Goal: Ask a question

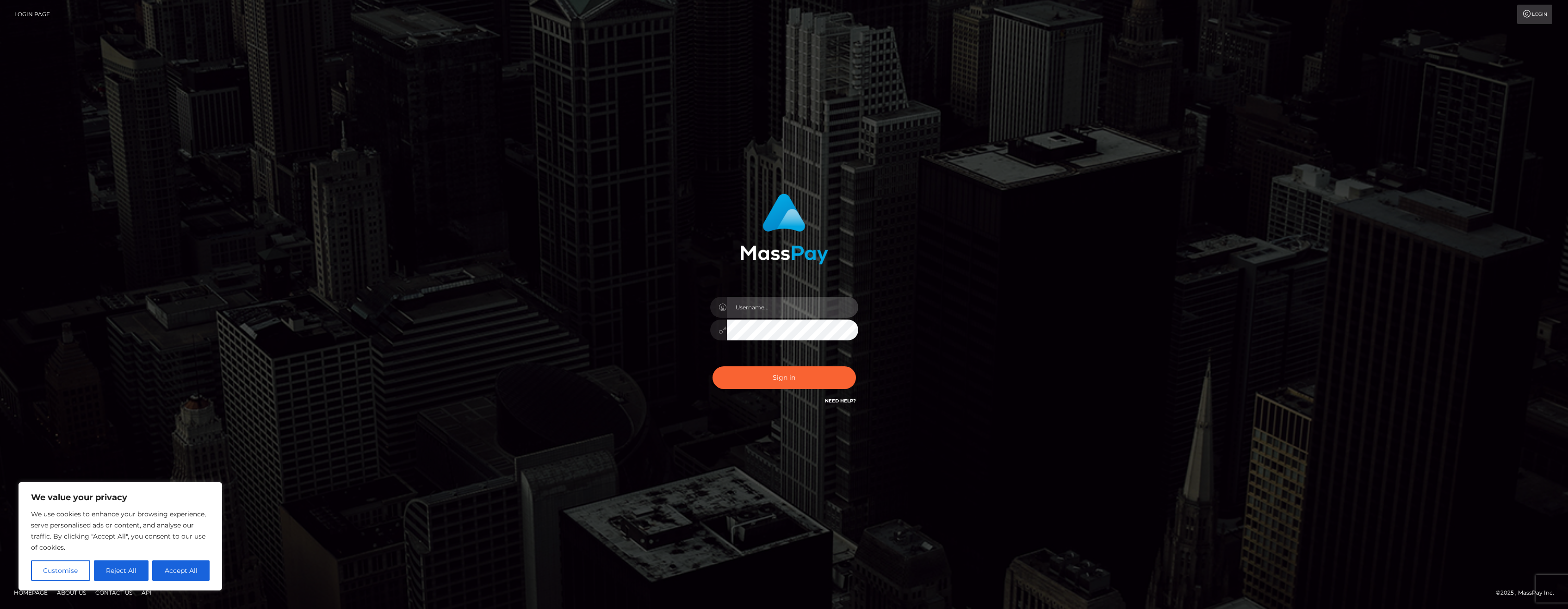
click at [765, 309] on input "text" at bounding box center [793, 307] width 131 height 21
type input "ibianca.bare@gmail.com"
click at [805, 381] on button "Sign in" at bounding box center [785, 377] width 144 height 23
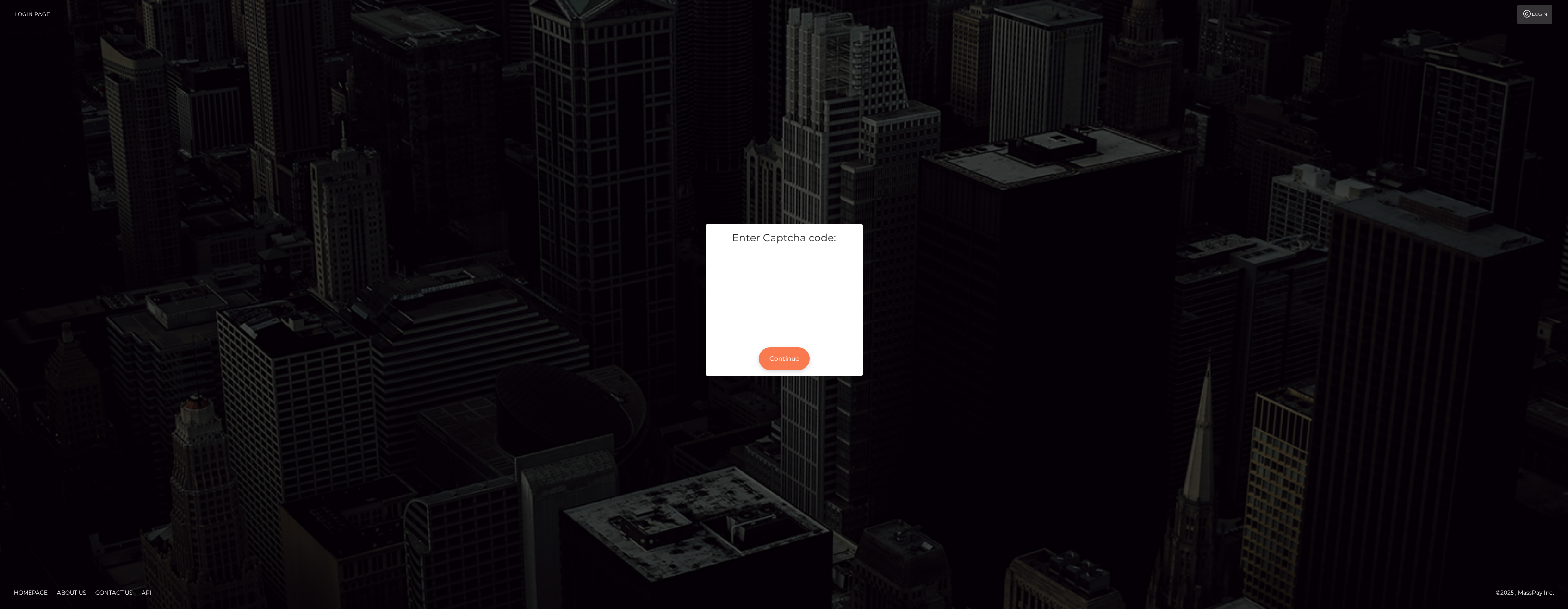
click at [782, 358] on button "Continue" at bounding box center [785, 358] width 51 height 23
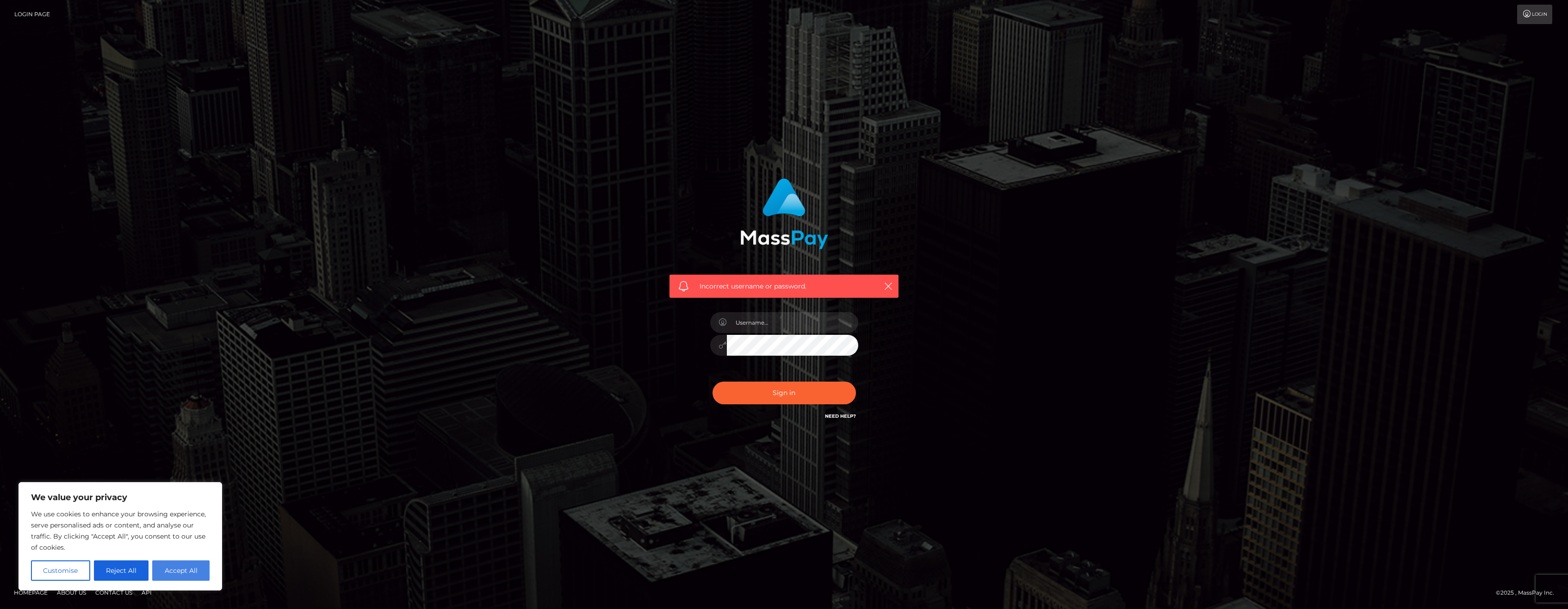
click at [166, 570] on button "Accept All" at bounding box center [181, 570] width 57 height 20
checkbox input "true"
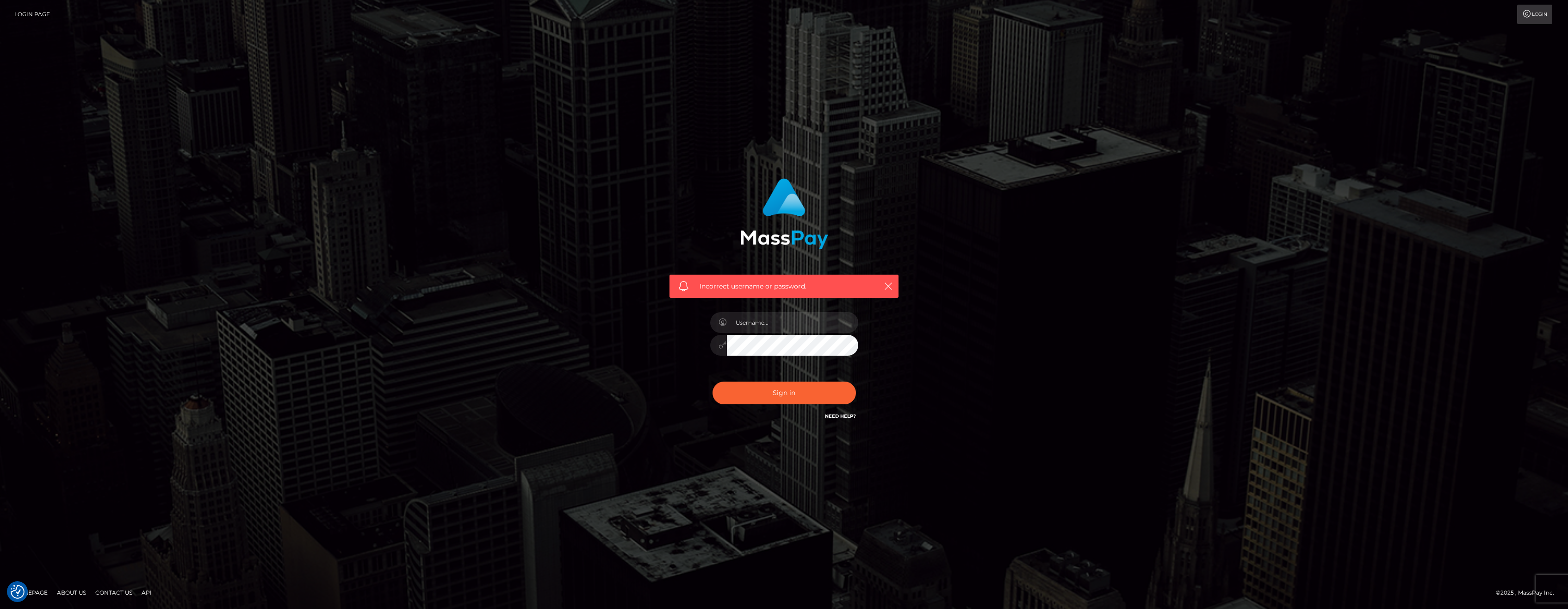
click at [841, 417] on link "Need Help?" at bounding box center [840, 416] width 31 height 6
